Goal: Transaction & Acquisition: Purchase product/service

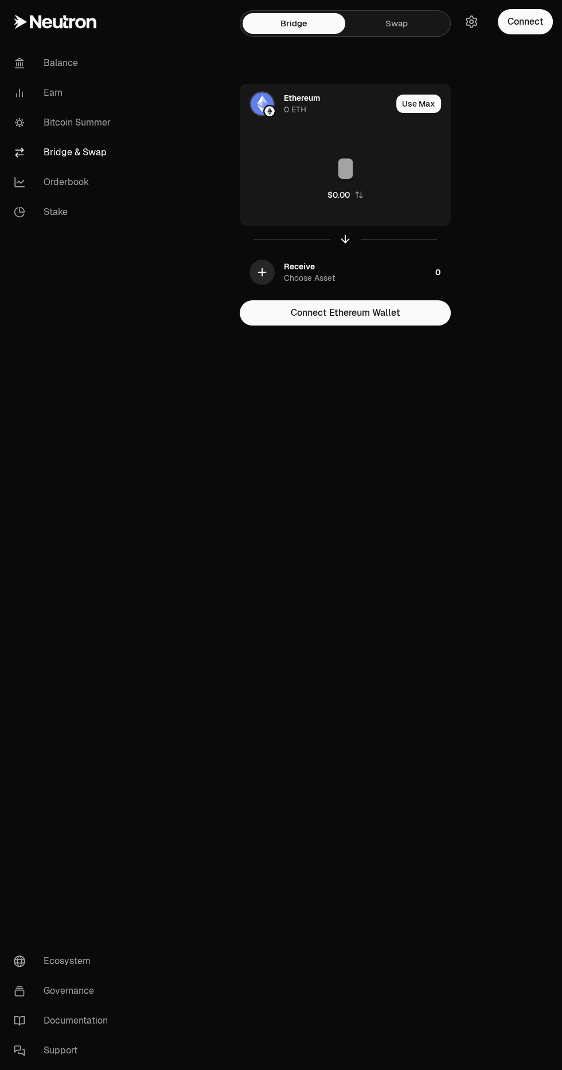
click at [431, 274] on div "Receive Choose Asset 0" at bounding box center [345, 272] width 210 height 39
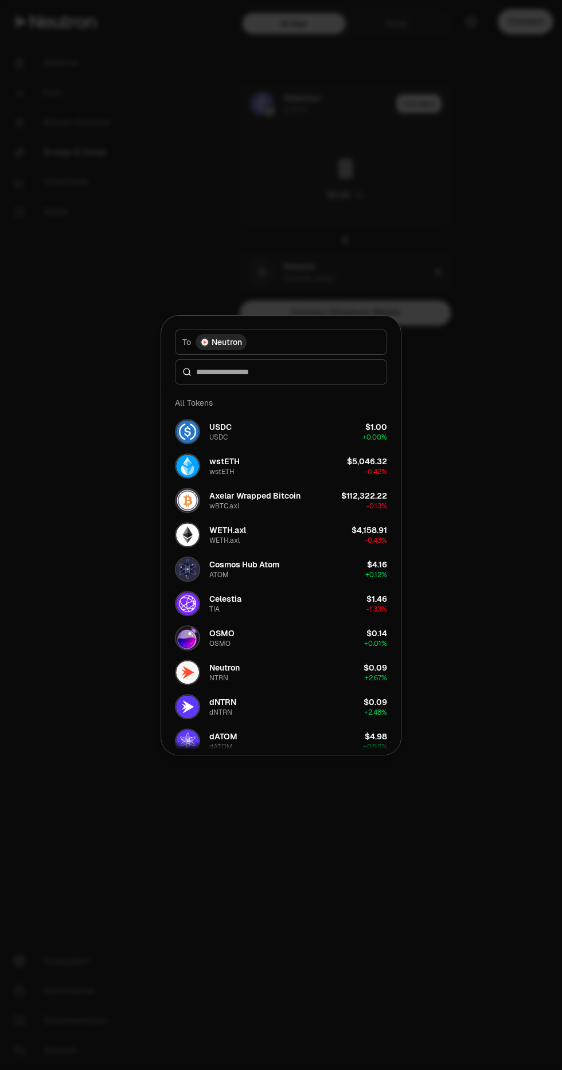
click at [529, 445] on div at bounding box center [281, 535] width 562 height 1070
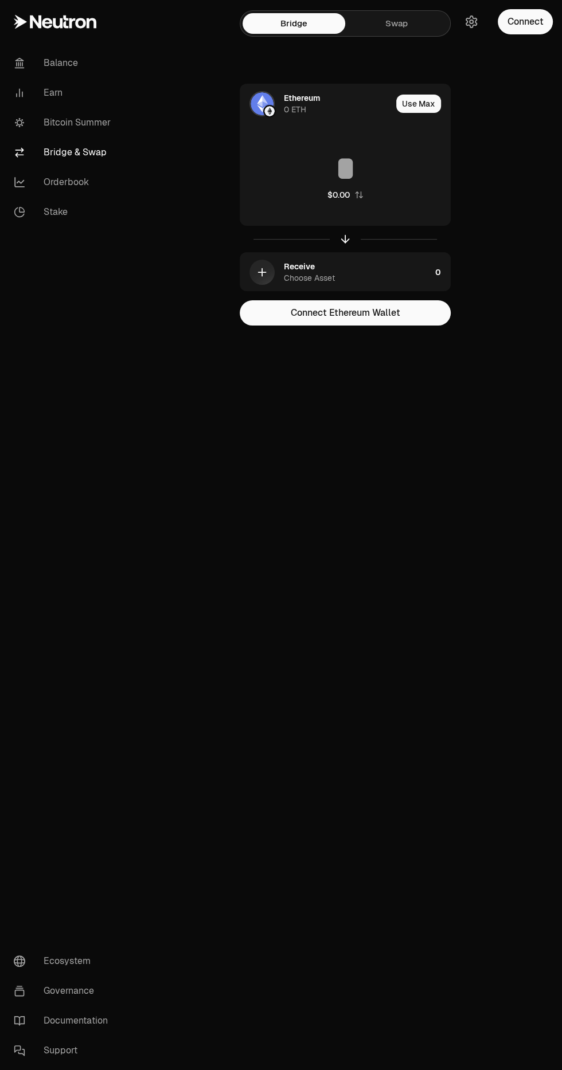
click at [504, 399] on div "Balance Earn Bitcoin Summer Bridge & Swap Orderbook Stake Ecosystem Governance …" at bounding box center [344, 535] width 433 height 1070
click at [439, 275] on div "0" at bounding box center [442, 272] width 15 height 39
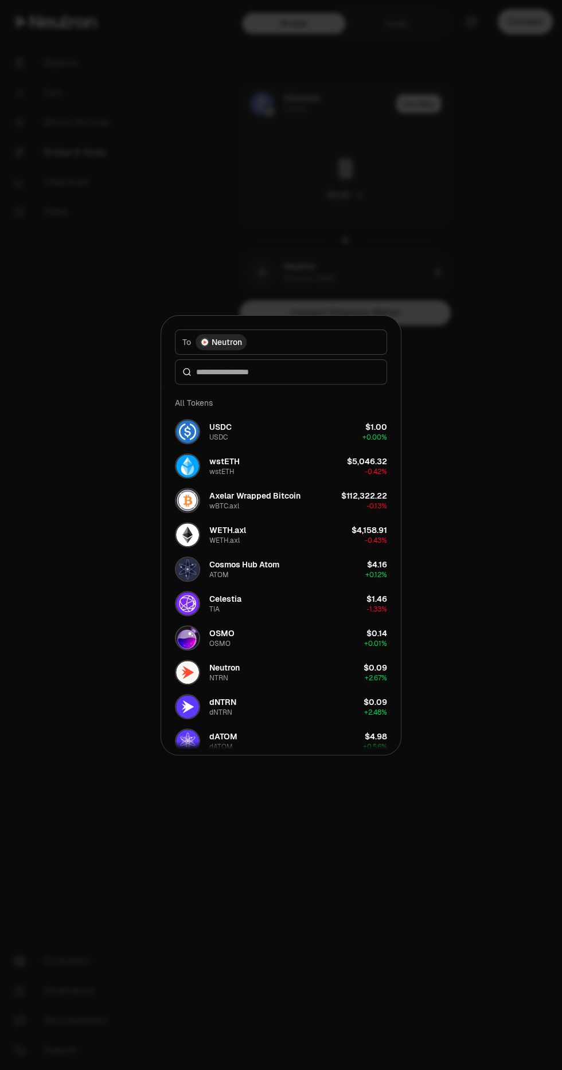
click at [517, 454] on div at bounding box center [281, 535] width 562 height 1070
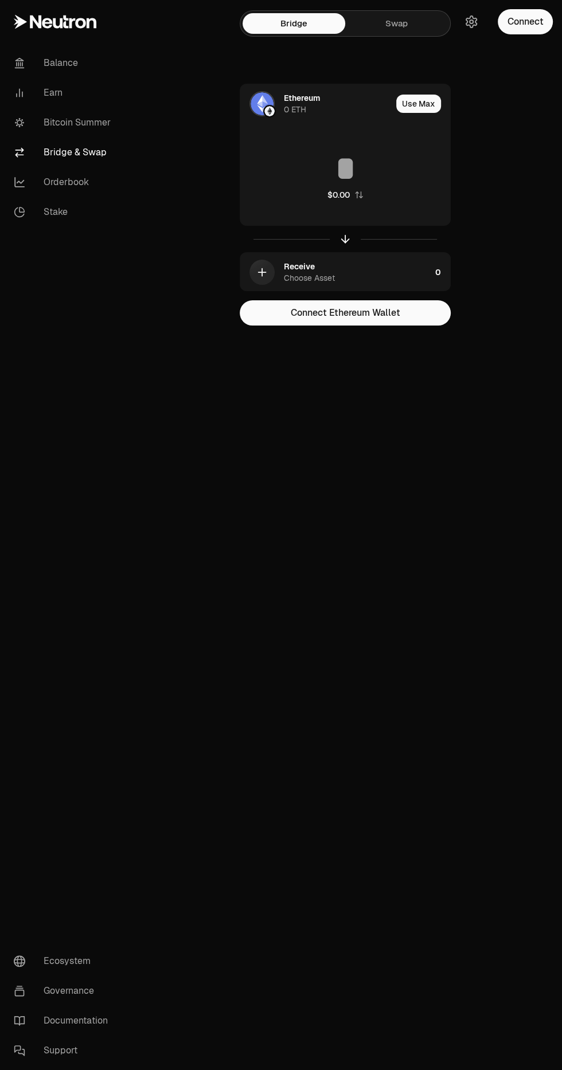
click at [492, 493] on div "Balance Earn Bitcoin Summer Bridge & Swap Orderbook Stake Ecosystem Governance …" at bounding box center [344, 535] width 433 height 1070
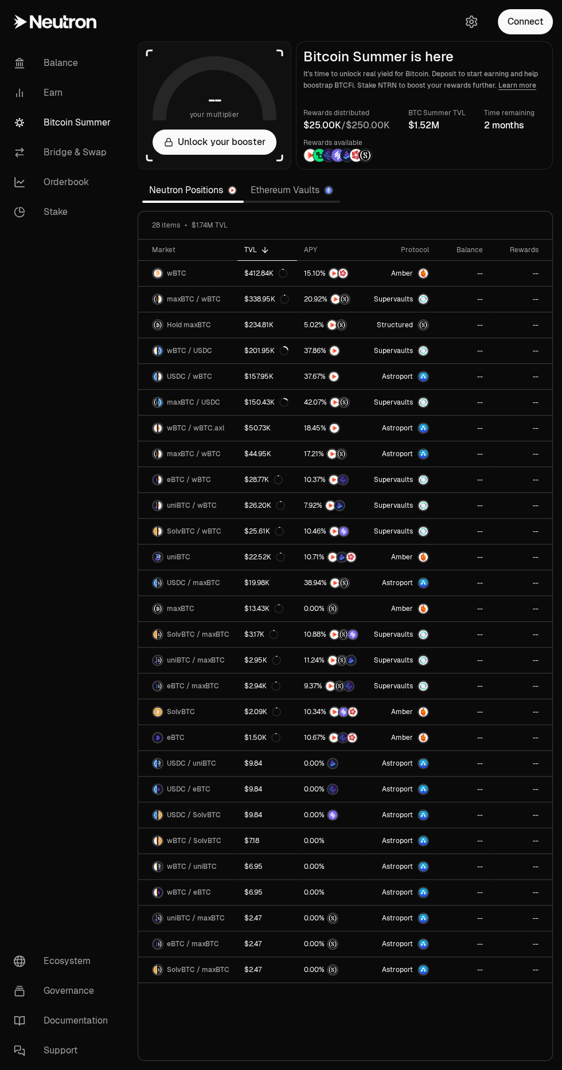
click at [53, 93] on link "Earn" at bounding box center [64, 93] width 119 height 30
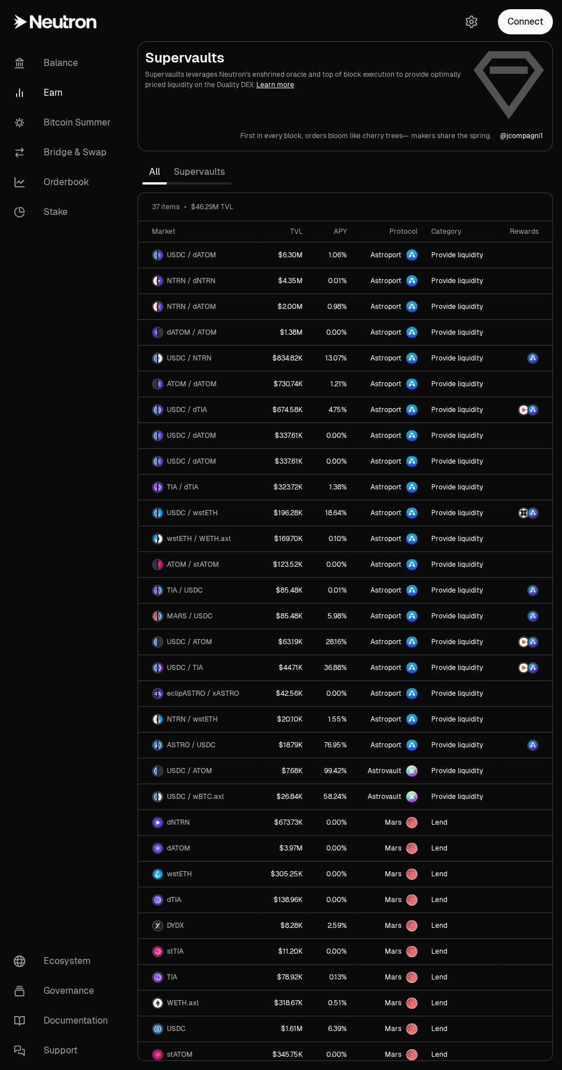
click at [82, 148] on link "Bridge & Swap" at bounding box center [64, 153] width 119 height 30
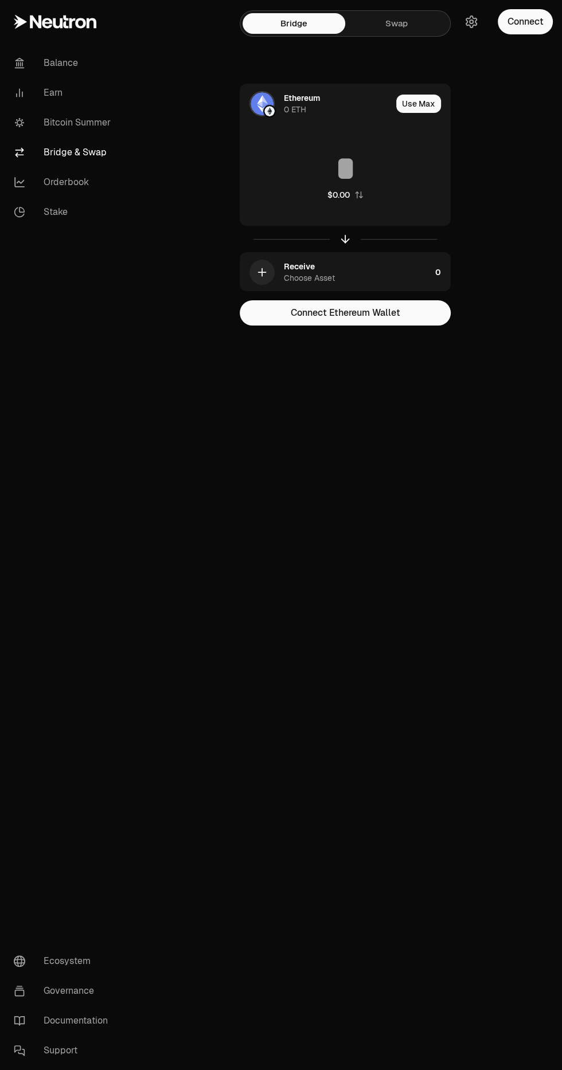
click at [395, 23] on link "Swap" at bounding box center [396, 23] width 103 height 21
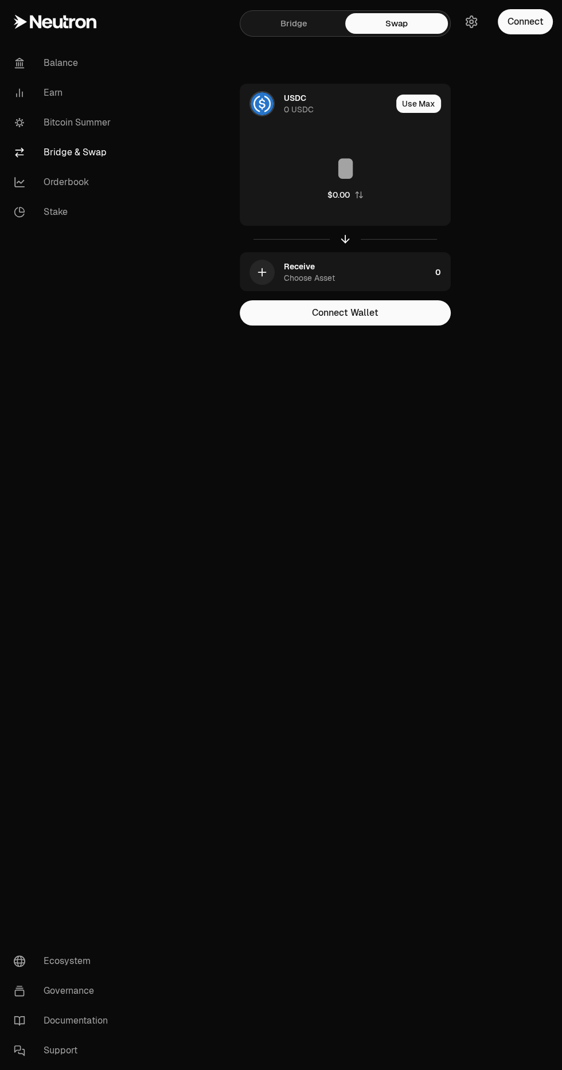
click at [431, 278] on div "Receive Choose Asset 0" at bounding box center [345, 272] width 210 height 39
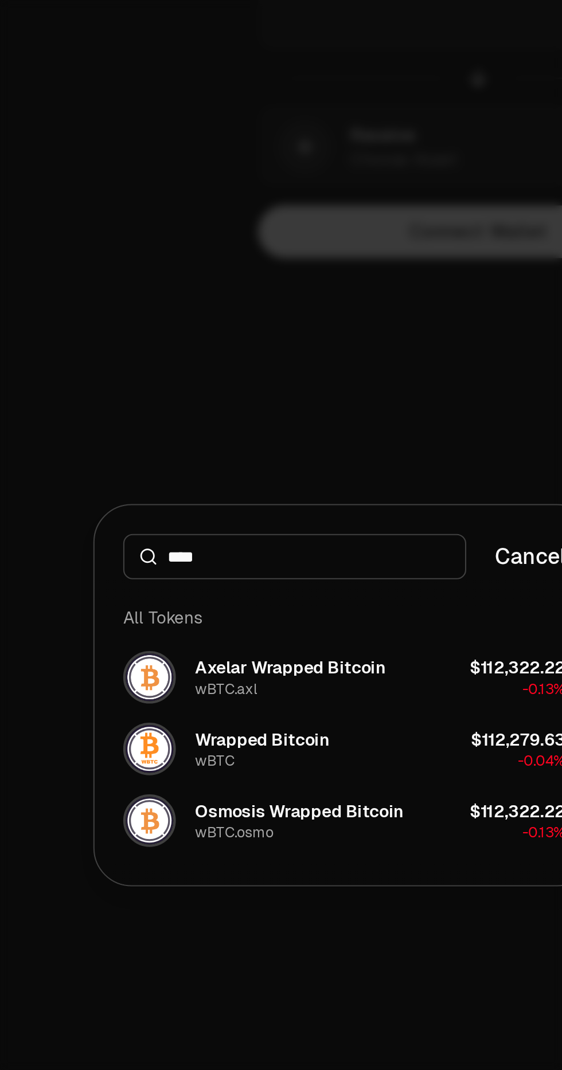
type input "****"
click at [311, 382] on div at bounding box center [281, 535] width 562 height 1070
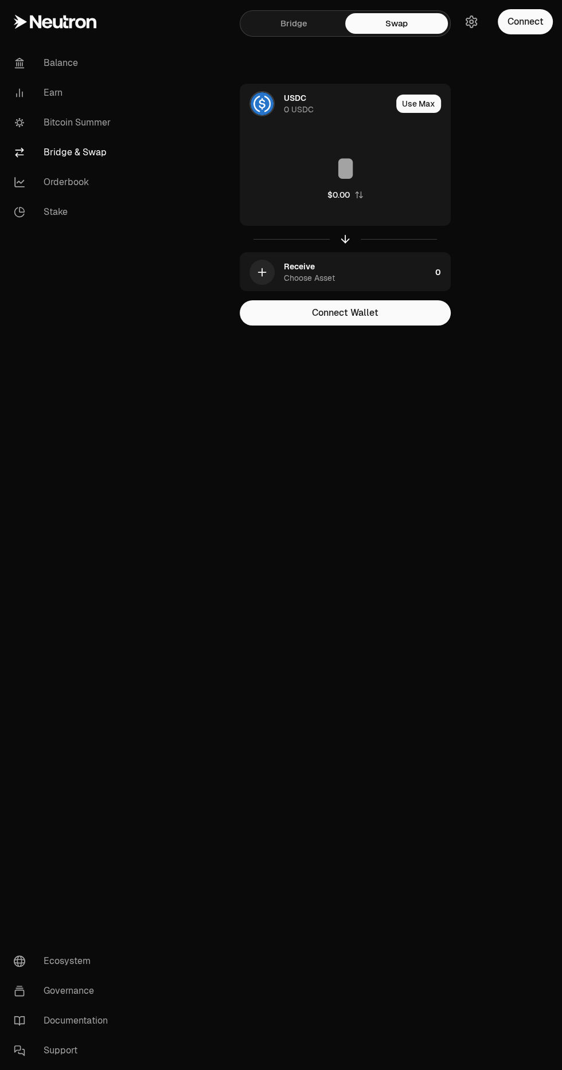
click at [100, 125] on link "Bitcoin Summer" at bounding box center [64, 123] width 119 height 30
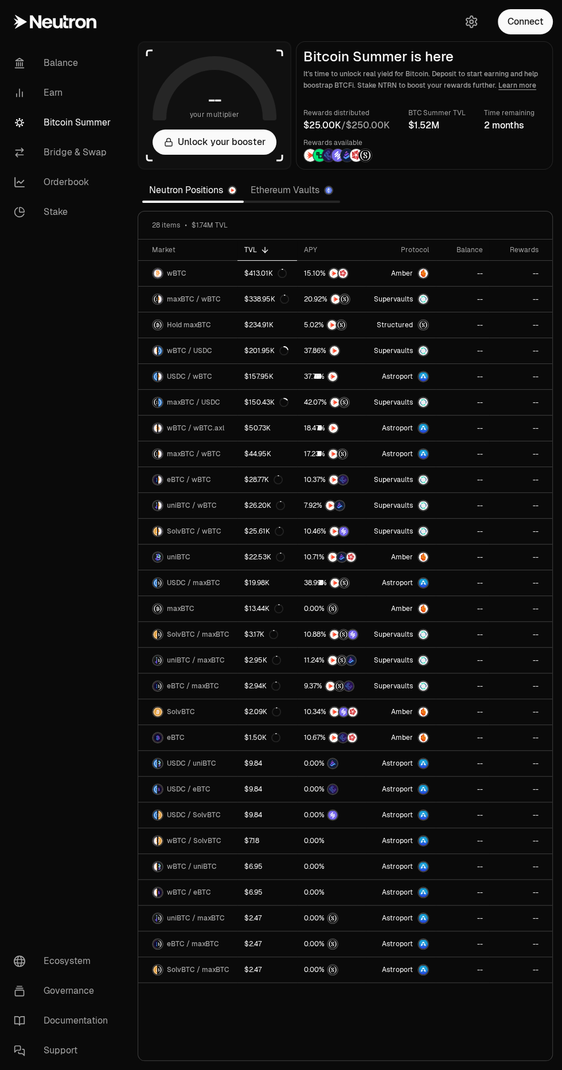
click at [307, 190] on link "Ethereum Vaults" at bounding box center [292, 190] width 96 height 23
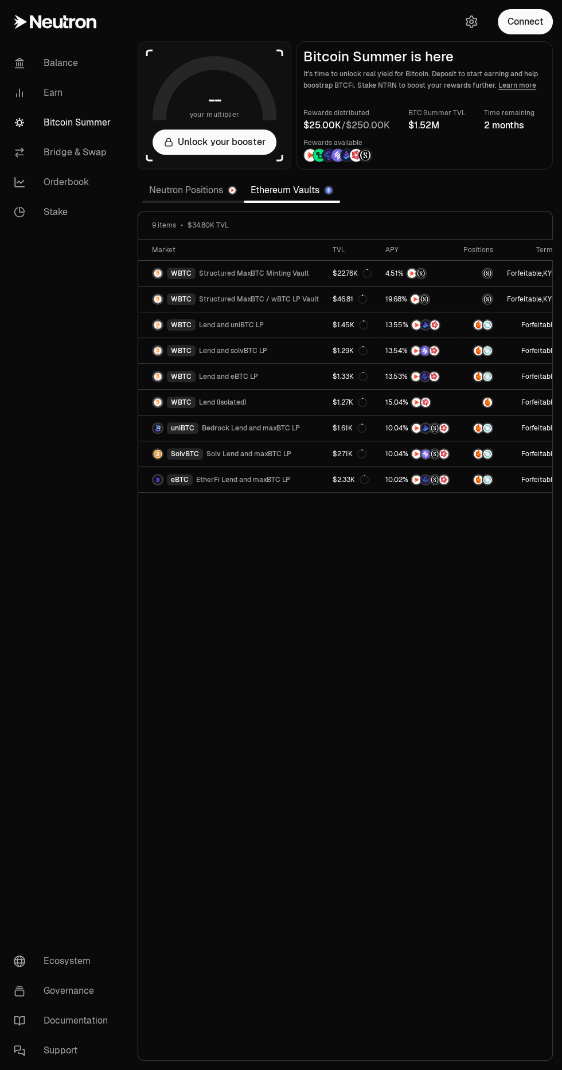
click at [193, 188] on link "Neutron Positions" at bounding box center [192, 190] width 101 height 23
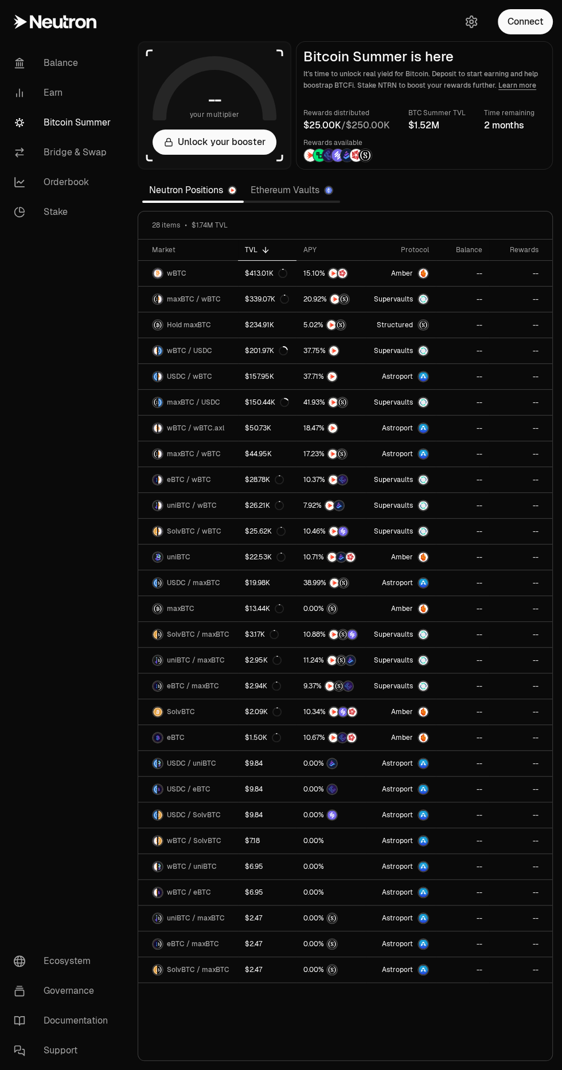
click at [305, 190] on link "Ethereum Vaults" at bounding box center [292, 190] width 96 height 23
